Goal: Task Accomplishment & Management: Manage account settings

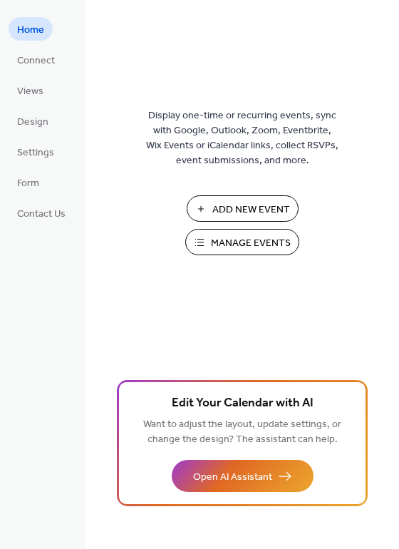
click at [278, 239] on span "Manage Events" at bounding box center [251, 243] width 80 height 15
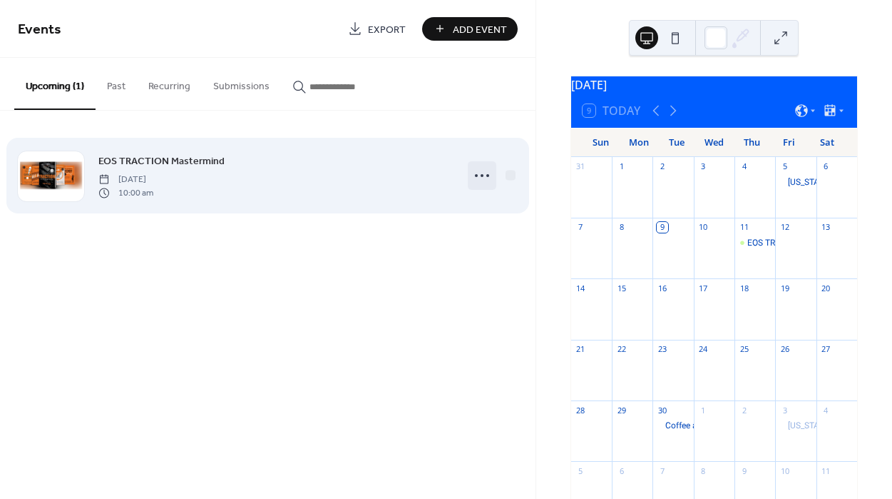
click at [477, 171] on icon at bounding box center [482, 175] width 23 height 23
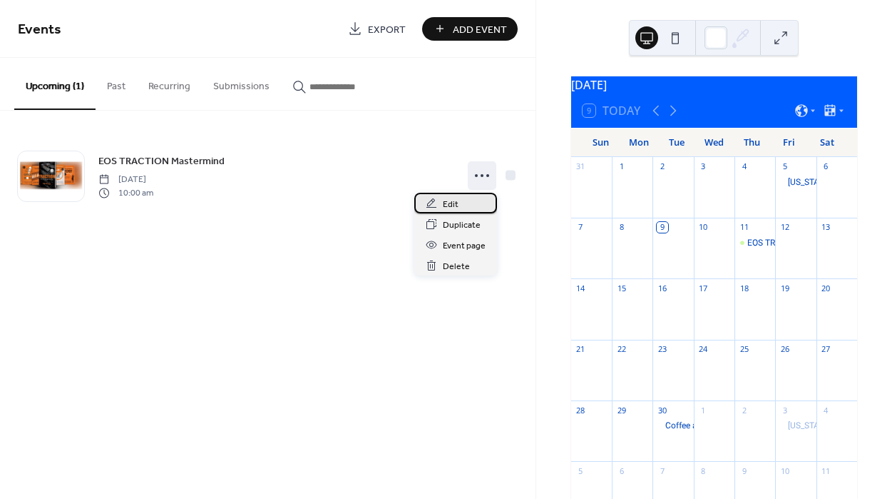
click at [457, 203] on span "Edit" at bounding box center [451, 204] width 16 height 15
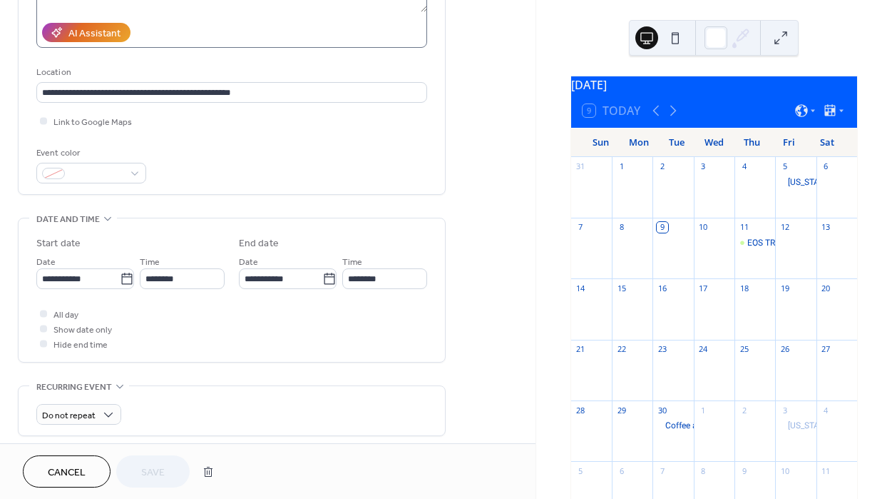
scroll to position [250, 0]
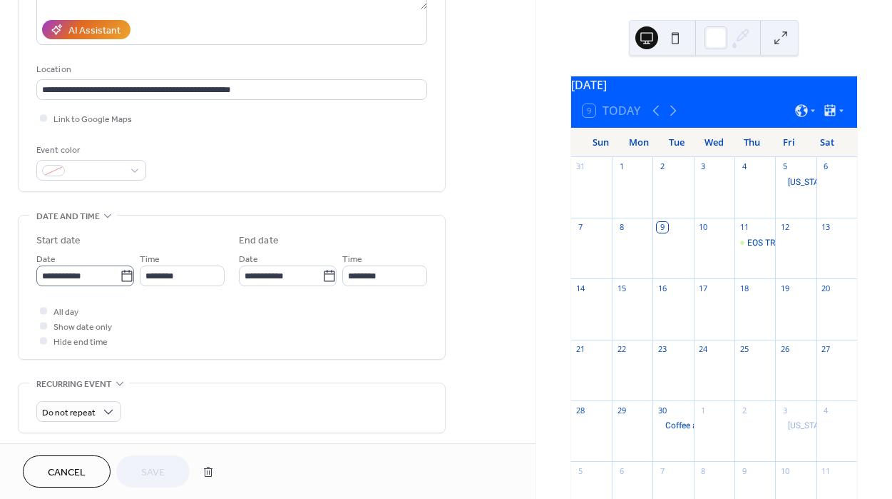
click at [123, 273] on icon at bounding box center [126, 275] width 11 height 11
click at [120, 273] on input "**********" at bounding box center [77, 275] width 83 height 21
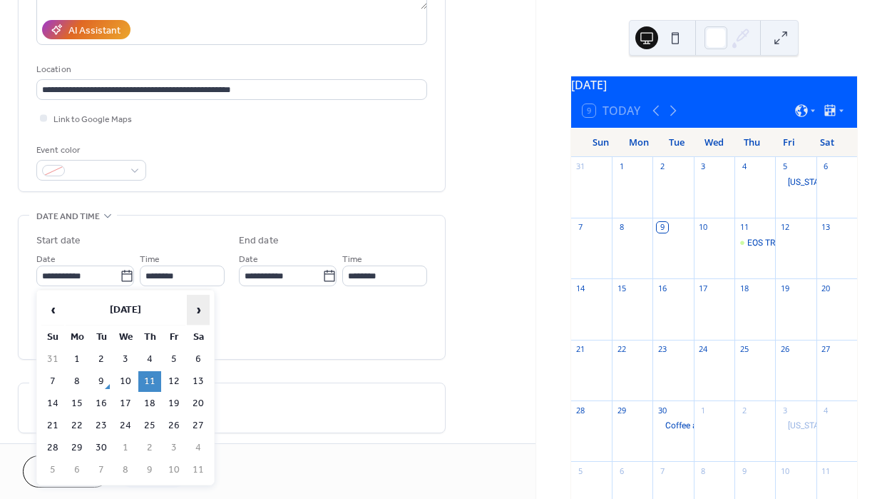
click at [194, 308] on span "›" at bounding box center [198, 309] width 21 height 29
click at [170, 421] on td "24" at bounding box center [174, 425] width 23 height 21
type input "**********"
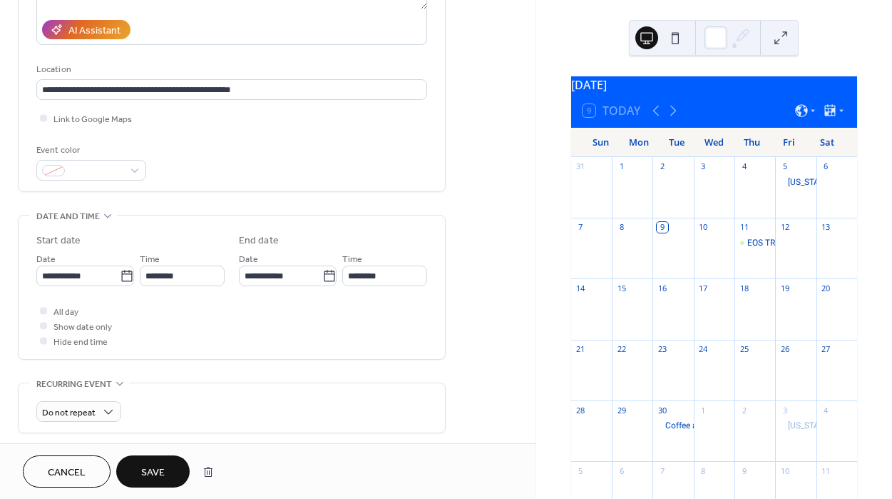
click at [151, 472] on span "Save" at bounding box center [153, 472] width 24 height 15
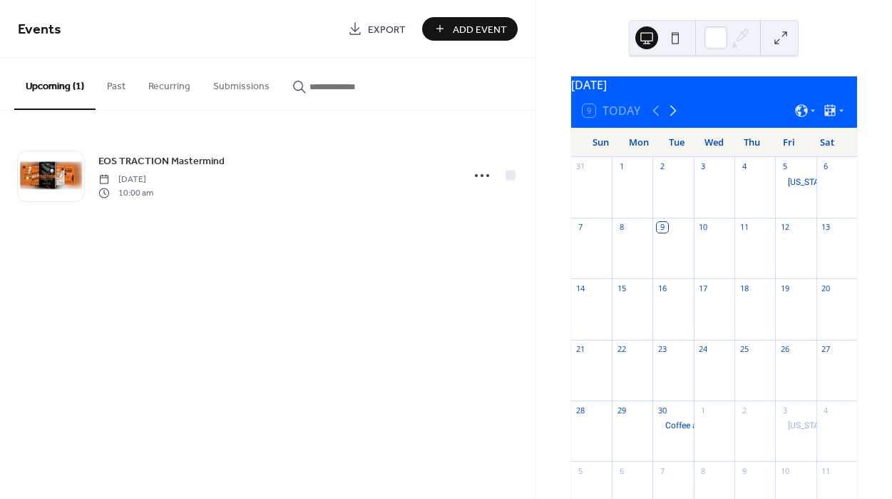
click at [673, 118] on icon at bounding box center [673, 110] width 17 height 17
